Goal: Task Accomplishment & Management: Use online tool/utility

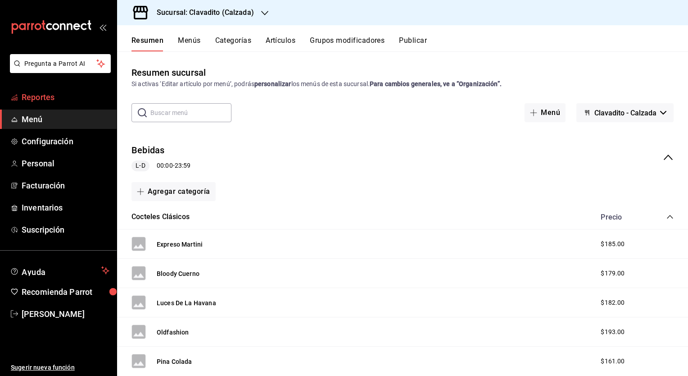
click at [49, 106] on link "Reportes" at bounding box center [58, 96] width 117 height 19
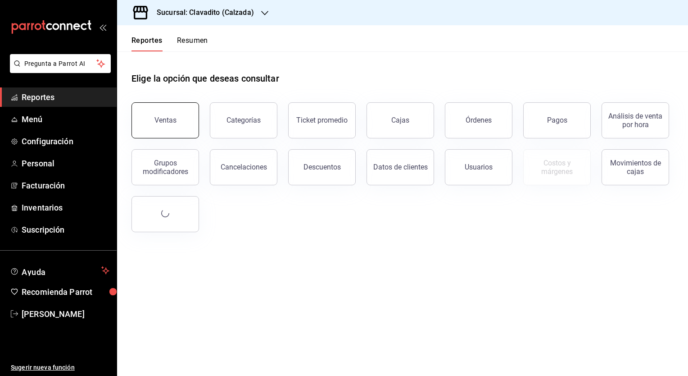
click at [170, 121] on div "Ventas" at bounding box center [166, 120] width 22 height 9
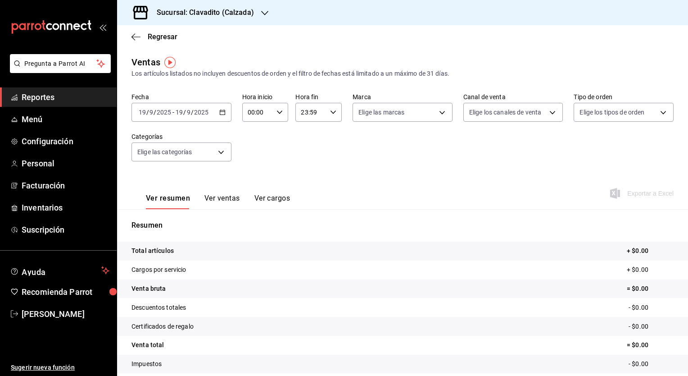
click at [220, 114] on icon "button" at bounding box center [222, 112] width 6 height 6
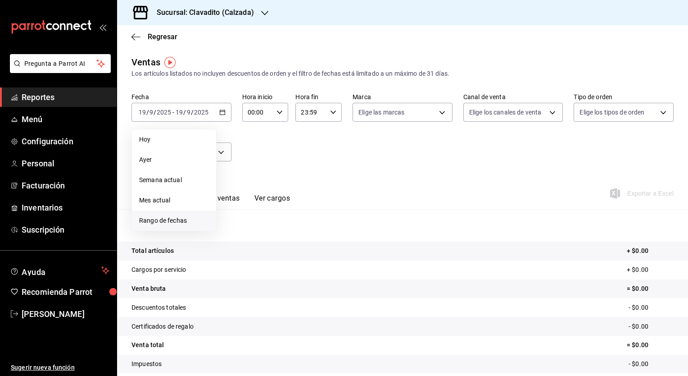
click at [173, 217] on span "Rango de fechas" at bounding box center [174, 220] width 70 height 9
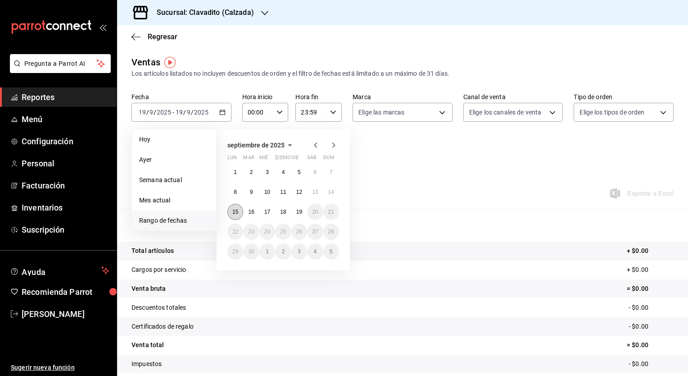
click at [232, 214] on button "15" at bounding box center [235, 212] width 16 height 16
click at [302, 213] on abbr "19" at bounding box center [299, 212] width 6 height 6
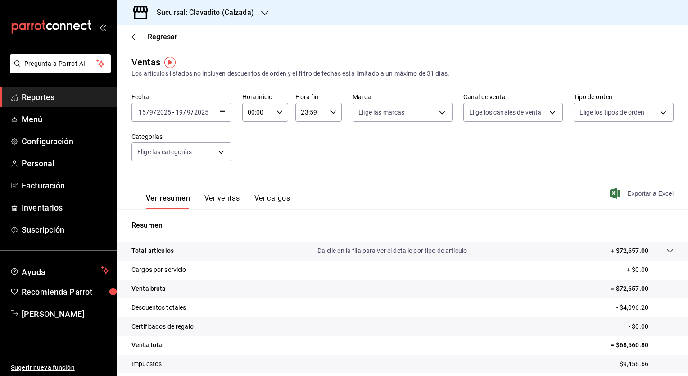
click at [343, 189] on span "Exportar a Excel" at bounding box center [643, 193] width 62 height 11
click at [258, 14] on div "Sucursal: Clavadito (Calzada)" at bounding box center [198, 12] width 148 height 25
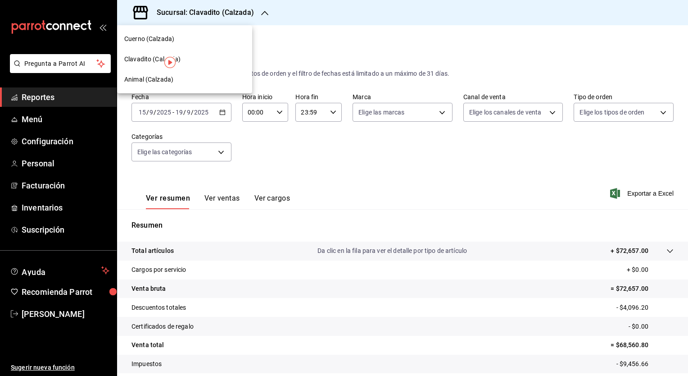
click at [213, 39] on div "Cuerno (Calzada)" at bounding box center [184, 38] width 121 height 9
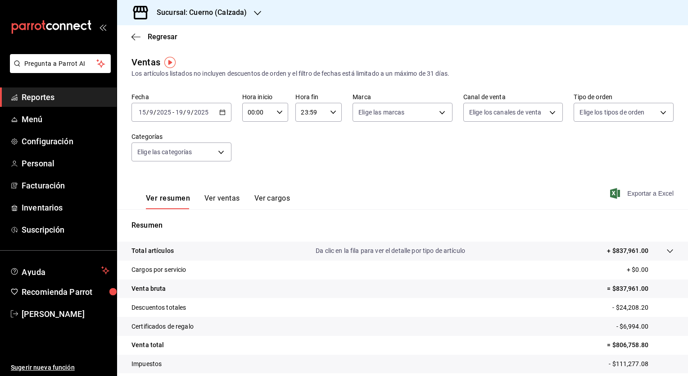
click at [343, 197] on span "Exportar a Excel" at bounding box center [643, 193] width 62 height 11
